Goal: Task Accomplishment & Management: Use online tool/utility

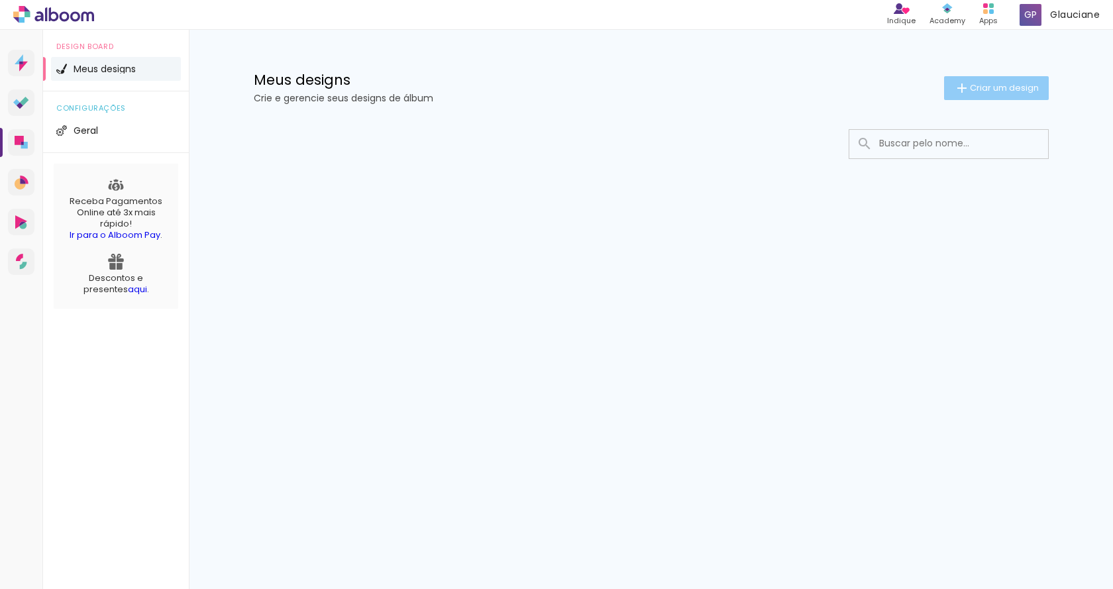
click at [1006, 89] on span "Criar um design" at bounding box center [1004, 87] width 69 height 9
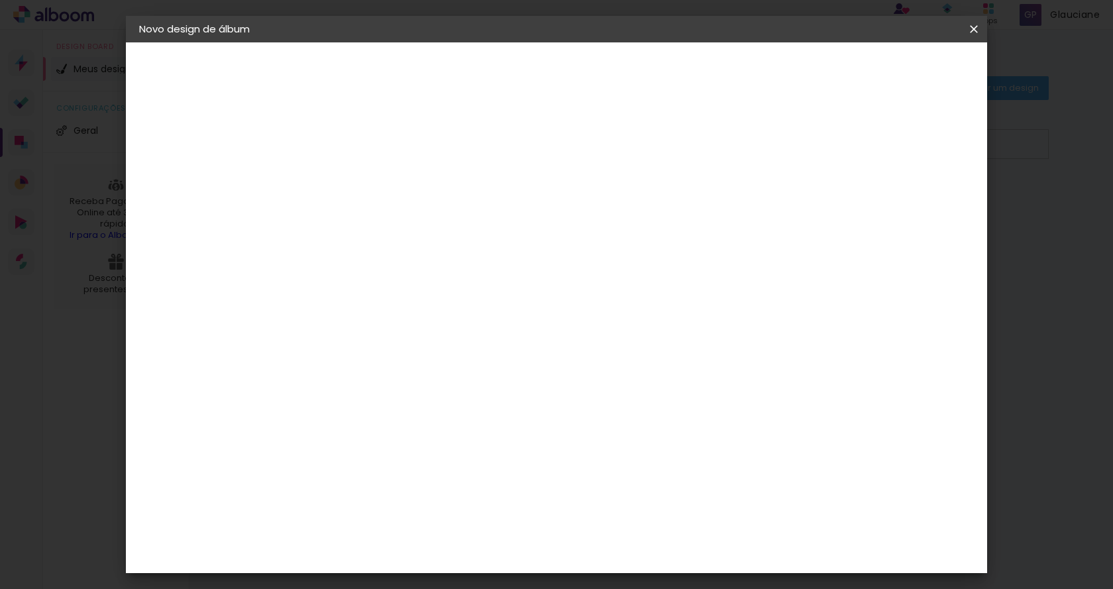
click at [393, 205] on div at bounding box center [356, 178] width 76 height 100
drag, startPoint x: 578, startPoint y: 192, endPoint x: 566, endPoint y: 189, distance: 12.2
click at [360, 191] on paper-input-container "Título do álbum" at bounding box center [355, 179] width 9 height 34
type input "Formatura"
type paper-input "Formatura"
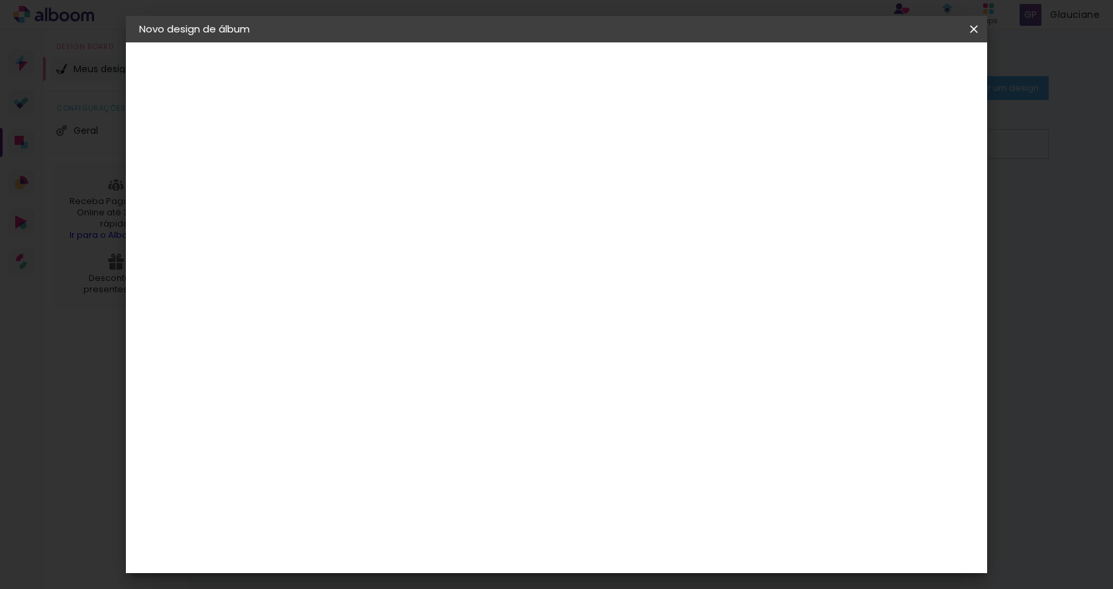
click at [0, 0] on slot "Avançar" at bounding box center [0, 0] width 0 height 0
click at [380, 472] on div "Hibener" at bounding box center [367, 477] width 41 height 11
click at [0, 0] on slot "Avançar" at bounding box center [0, 0] width 0 height 0
click at [423, 223] on iron-icon at bounding box center [415, 231] width 16 height 16
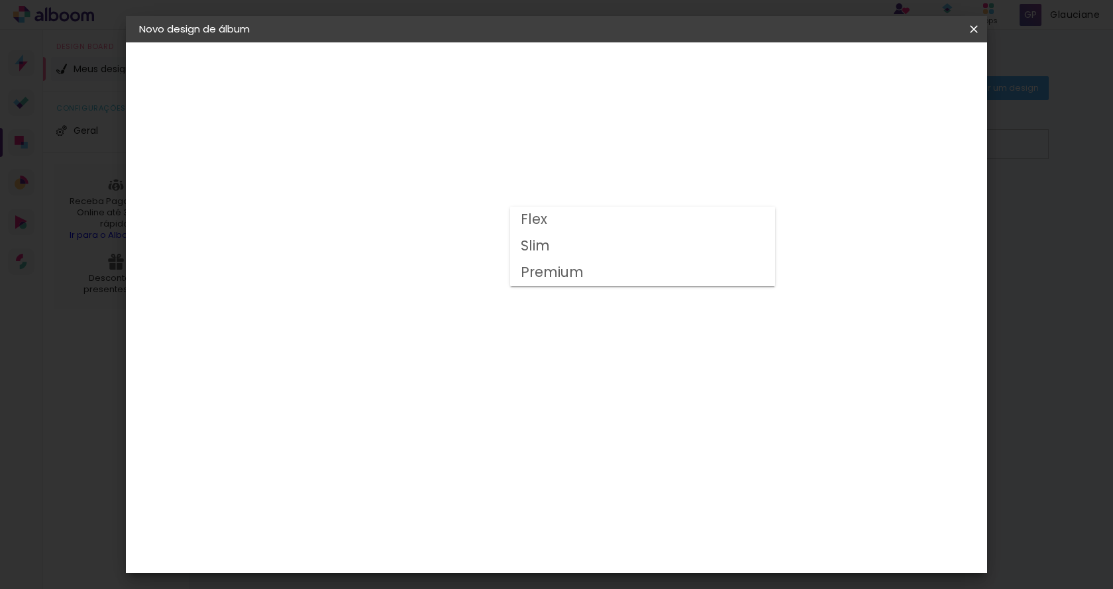
click at [568, 214] on paper-item "Flex" at bounding box center [642, 220] width 265 height 26
type input "Flex"
click at [445, 342] on span "15 × 20" at bounding box center [414, 355] width 62 height 27
click at [572, 77] on paper-button "Avançar" at bounding box center [539, 70] width 65 height 23
click at [891, 68] on span "Iniciar design" at bounding box center [861, 70] width 60 height 9
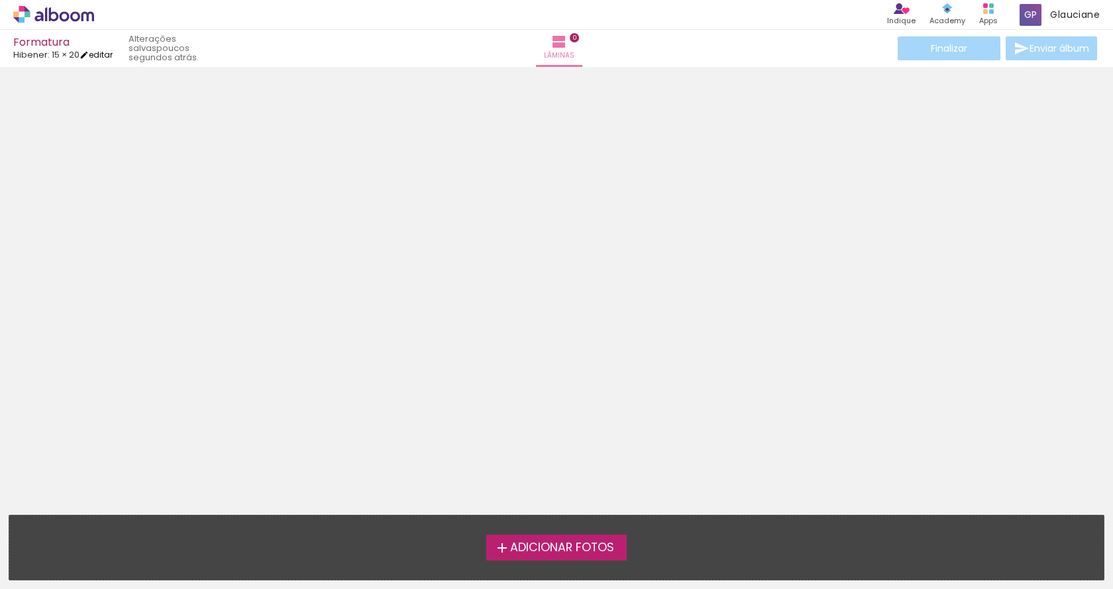
click at [103, 54] on link "editar" at bounding box center [95, 54] width 33 height 11
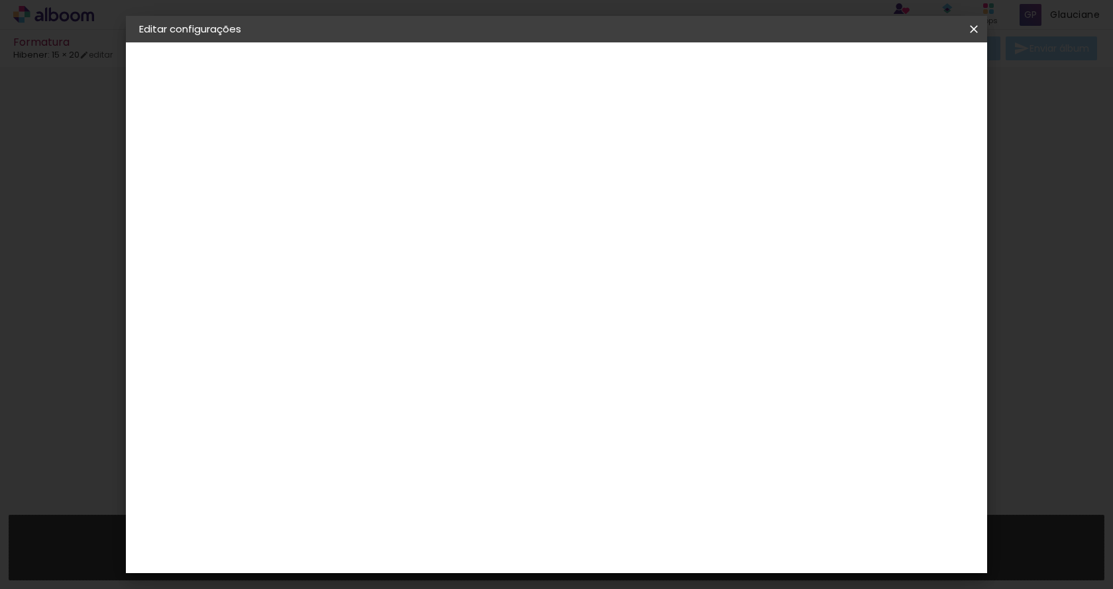
click at [171, 195] on span "15 × 20" at bounding box center [161, 193] width 30 height 9
click at [428, 215] on div "Escolha o tamanho" at bounding box center [389, 246] width 77 height 62
click at [428, 220] on div "Escolha o tamanho" at bounding box center [389, 246] width 77 height 62
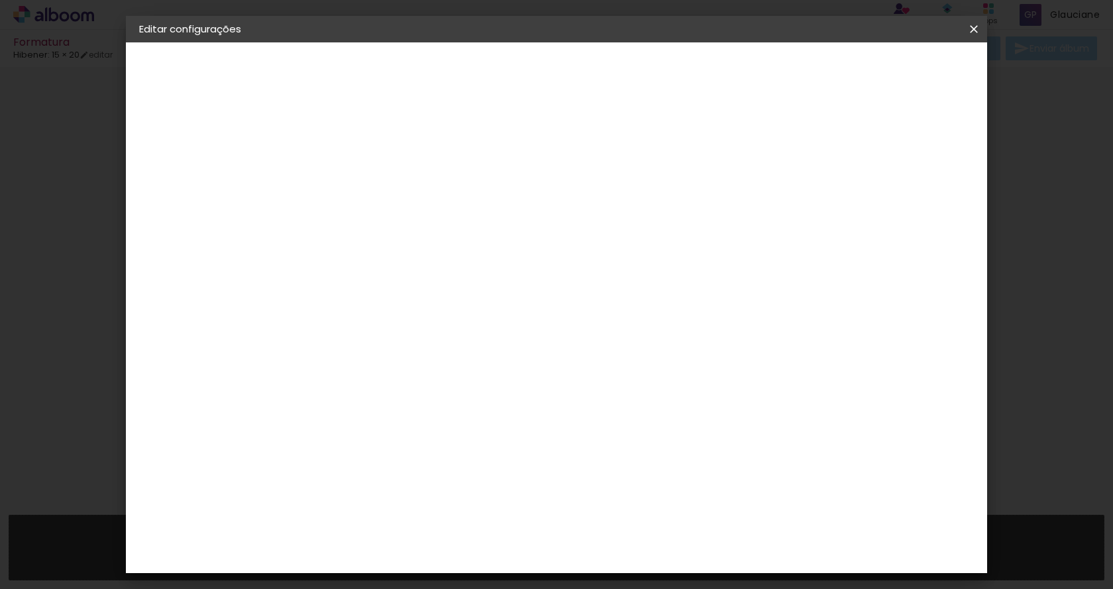
click at [428, 219] on div "Escolha o tamanho" at bounding box center [389, 246] width 77 height 62
click at [0, 0] on slot "Voltar" at bounding box center [0, 0] width 0 height 0
click at [344, 155] on input at bounding box center [390, 152] width 134 height 17
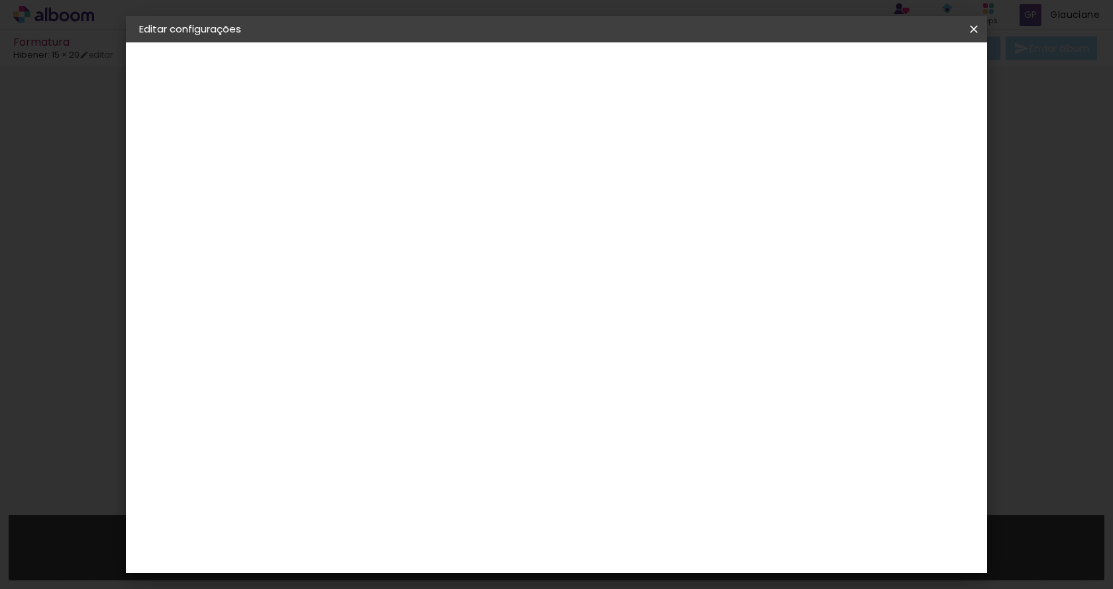
type input "hi"
type paper-input "hi"
drag, startPoint x: 348, startPoint y: 302, endPoint x: 332, endPoint y: 317, distance: 21.1
click at [348, 303] on div "Hibener" at bounding box center [367, 299] width 41 height 11
click at [348, 300] on div "Hibener" at bounding box center [367, 299] width 41 height 11
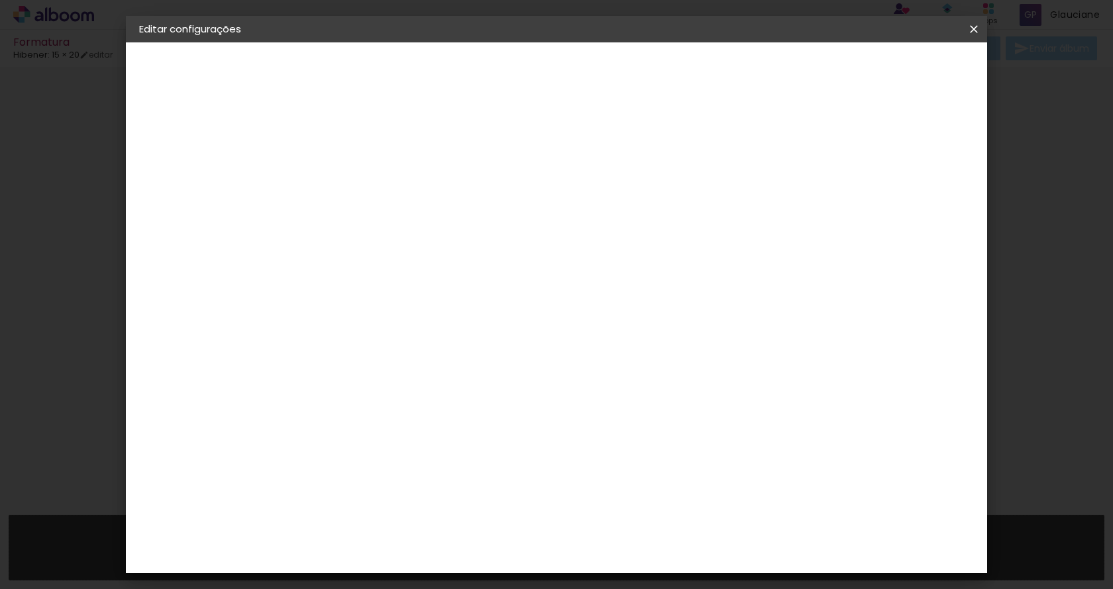
click at [360, 301] on div "Hibener" at bounding box center [367, 299] width 41 height 11
click at [366, 258] on input "hi" at bounding box center [376, 252] width 107 height 17
type input "h"
click at [388, 472] on div "Hibener" at bounding box center [367, 477] width 41 height 11
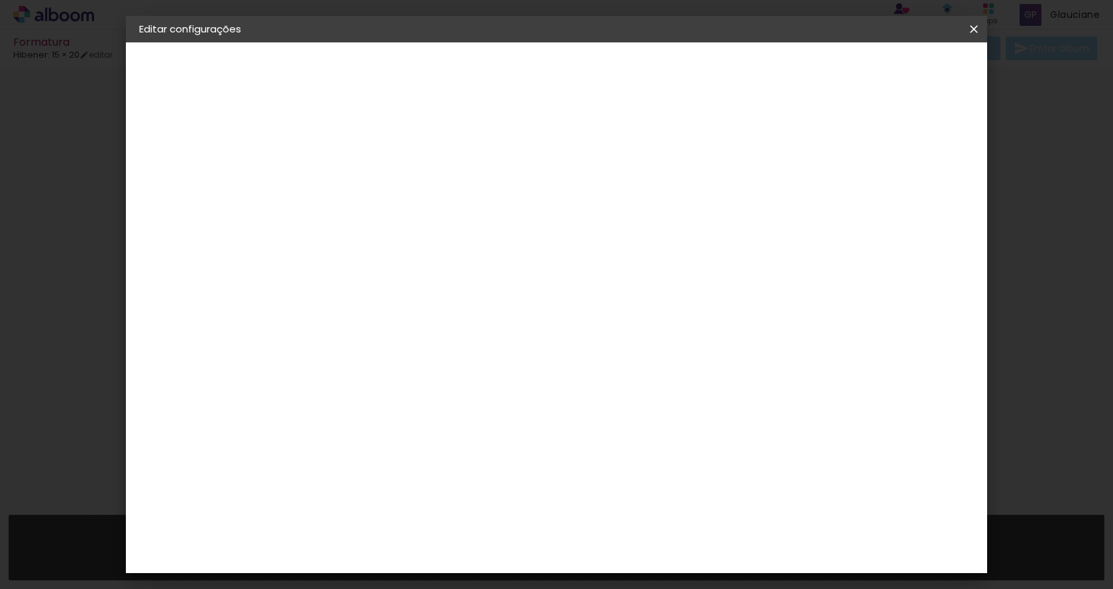
scroll to position [993, 0]
click at [623, 81] on header "Fornecedor Escolha um fornecedor ou avance com o tamanho livre. Voltar Avançar" at bounding box center [460, 81] width 325 height 79
click at [0, 0] on slot "Avançar" at bounding box center [0, 0] width 0 height 0
click at [423, 223] on iron-icon at bounding box center [415, 231] width 16 height 16
click at [563, 219] on paper-item "Flex" at bounding box center [642, 220] width 265 height 26
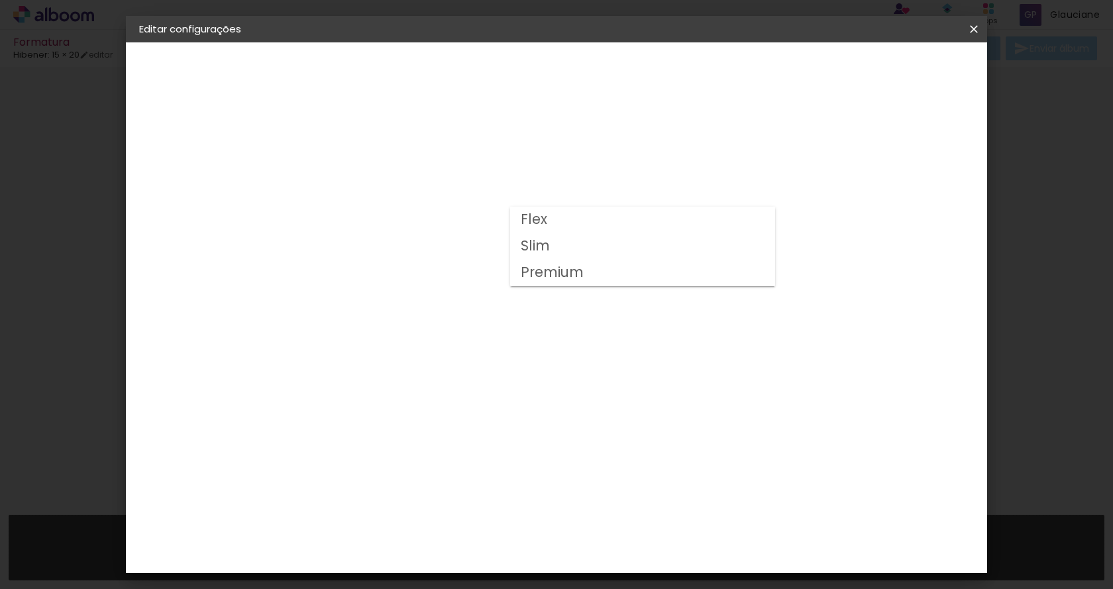
type input "Flex"
click at [445, 217] on div "Horizontal" at bounding box center [414, 207] width 62 height 29
click at [972, 28] on iron-icon at bounding box center [974, 29] width 16 height 13
click at [980, 23] on iron-icon at bounding box center [974, 29] width 16 height 13
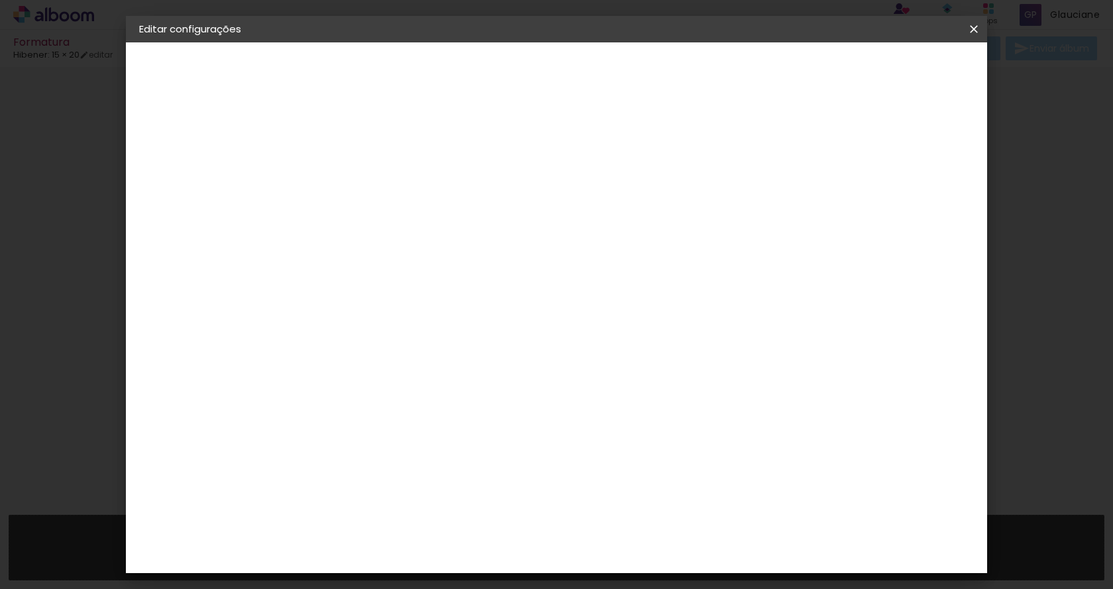
click at [971, 26] on iron-icon at bounding box center [974, 29] width 16 height 13
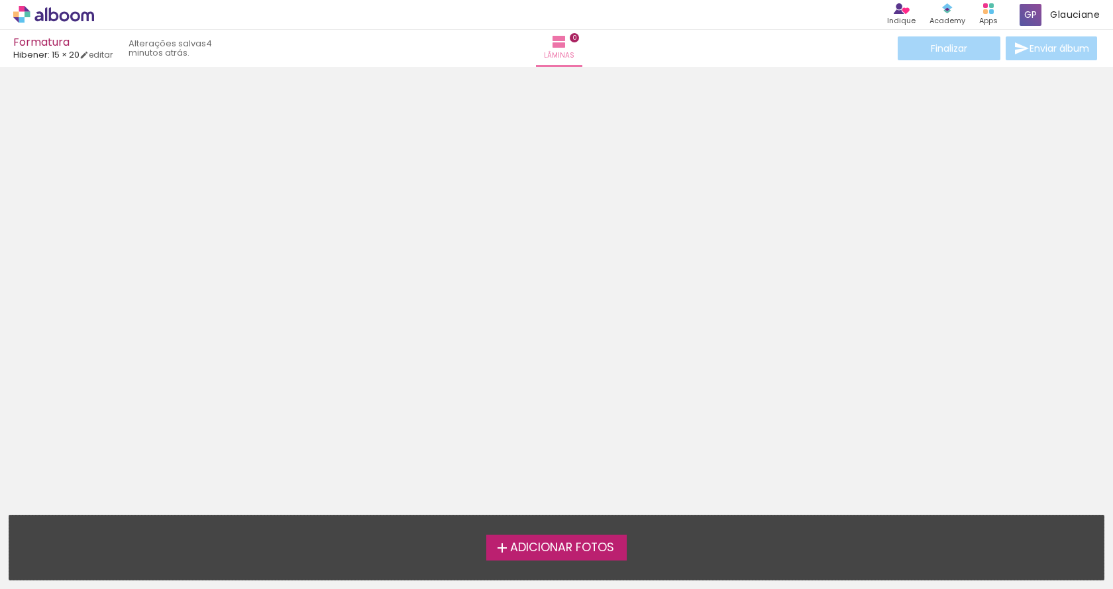
click at [43, 17] on icon at bounding box center [38, 16] width 9 height 10
